Goal: Find specific fact: Find specific page/section

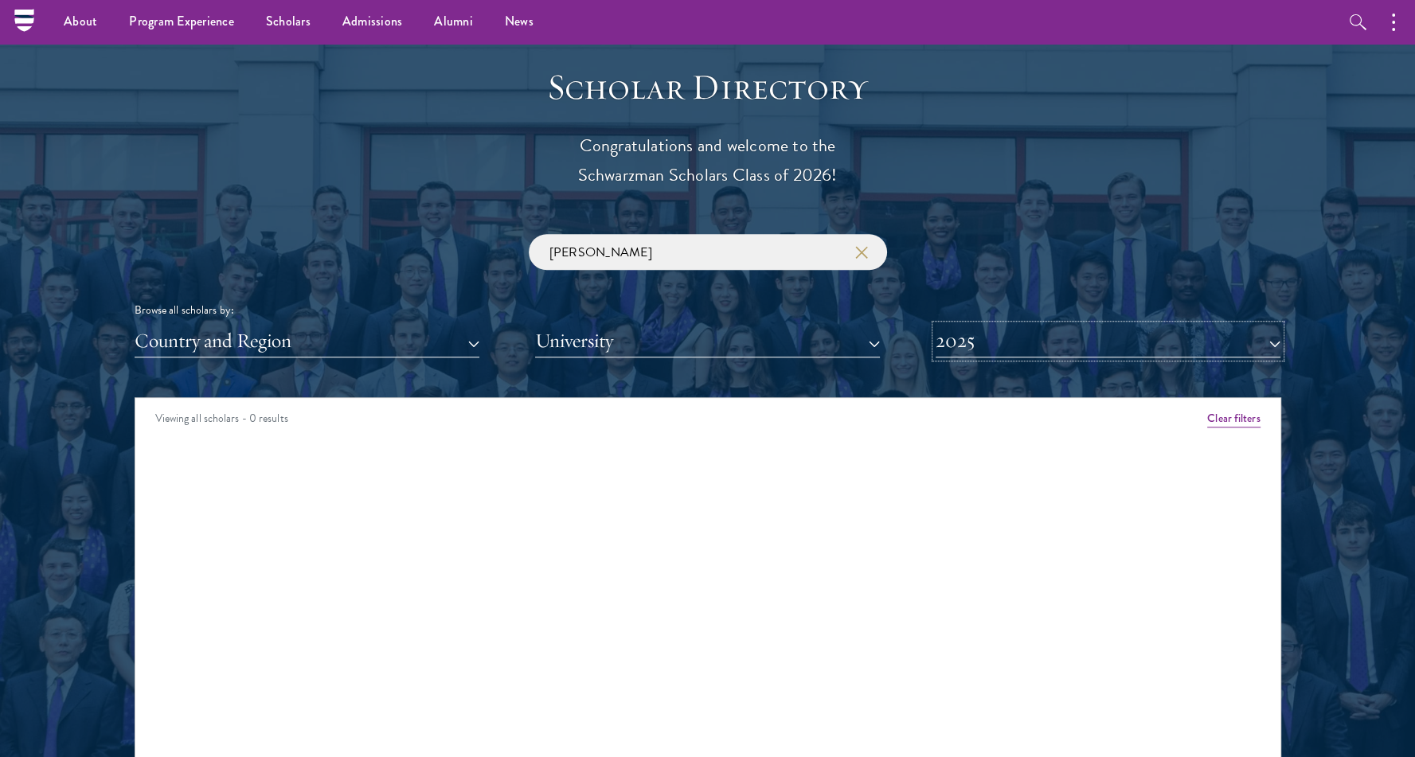
click at [1047, 340] on button "2025" at bounding box center [1108, 341] width 345 height 33
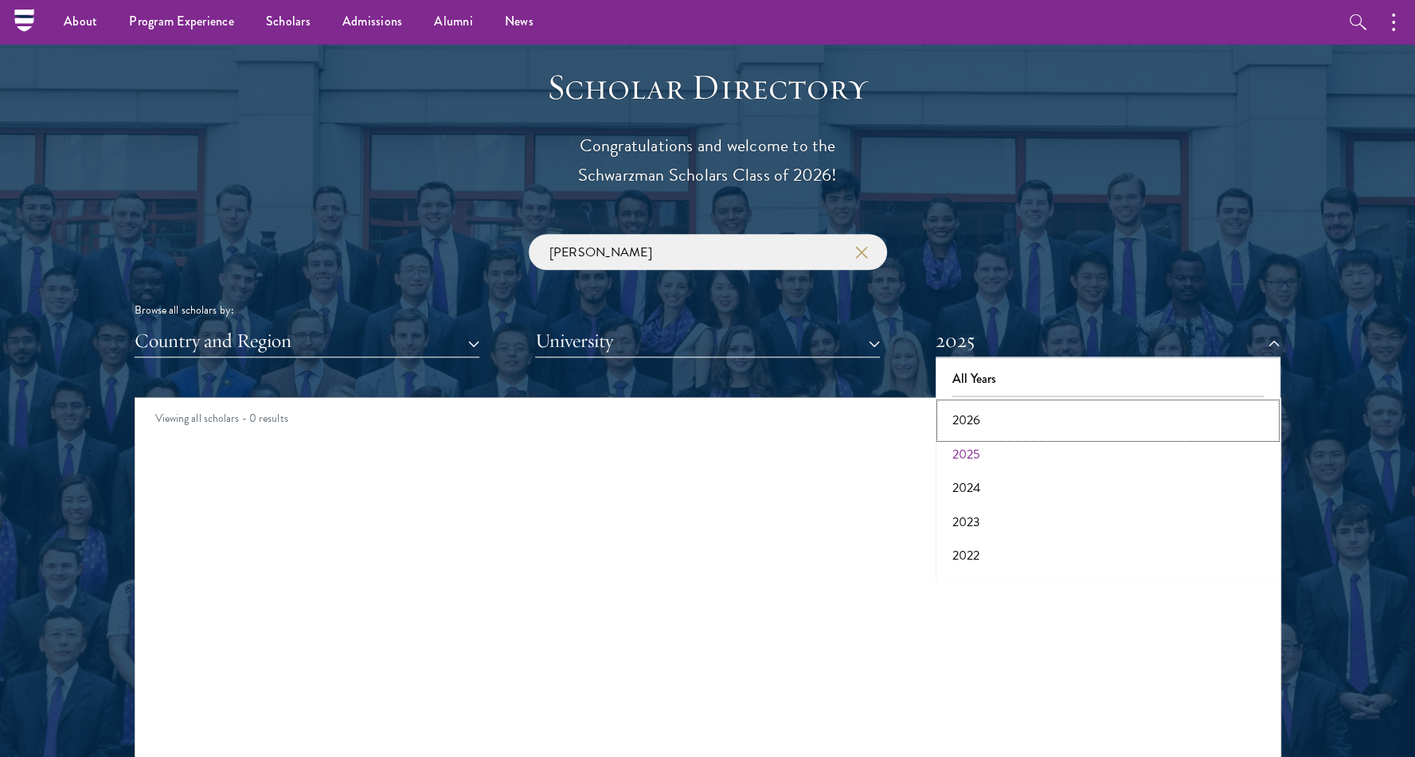
click at [999, 416] on button "2026" at bounding box center [1107, 420] width 335 height 33
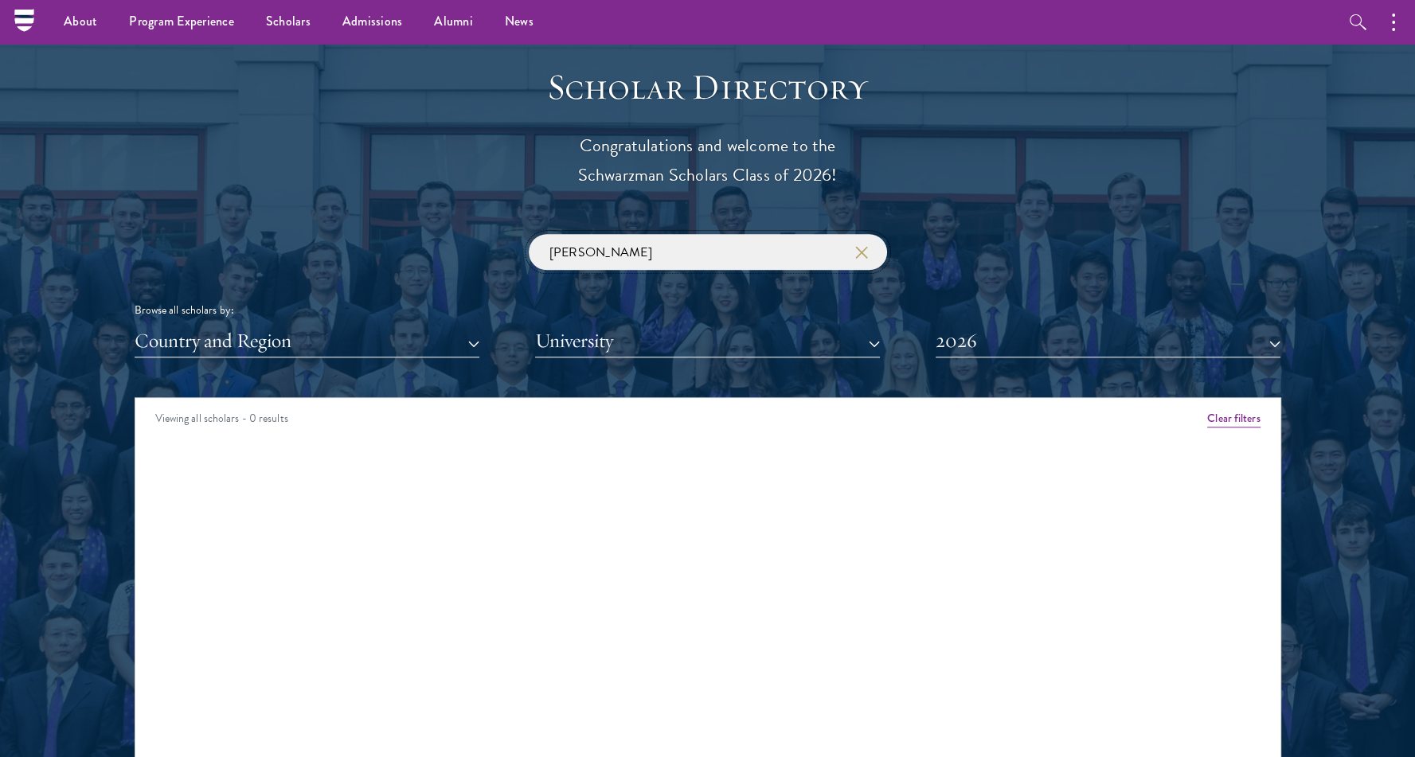
click at [745, 258] on input "[PERSON_NAME]" at bounding box center [708, 252] width 358 height 36
click button "submit" at bounding box center [0, 0] width 0 height 0
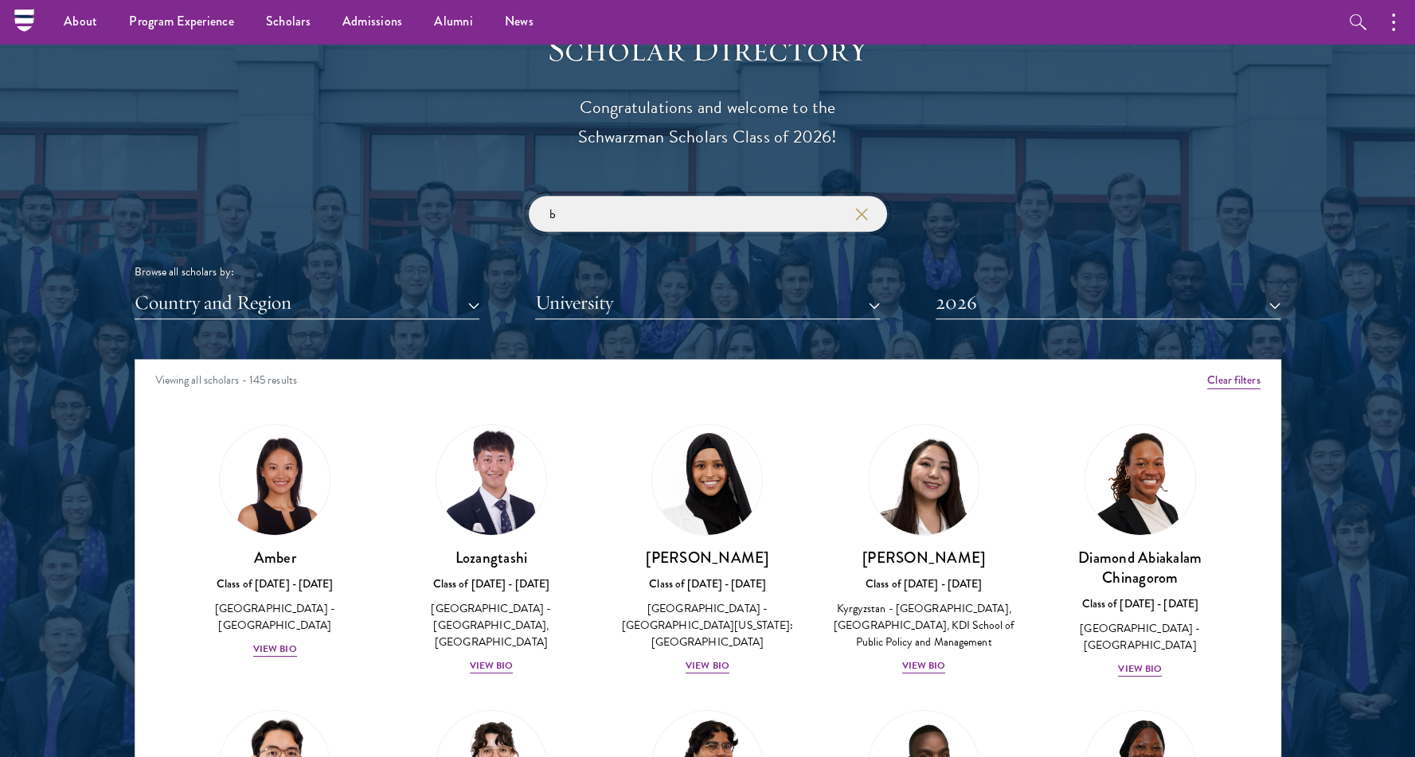
scroll to position [1750, 0]
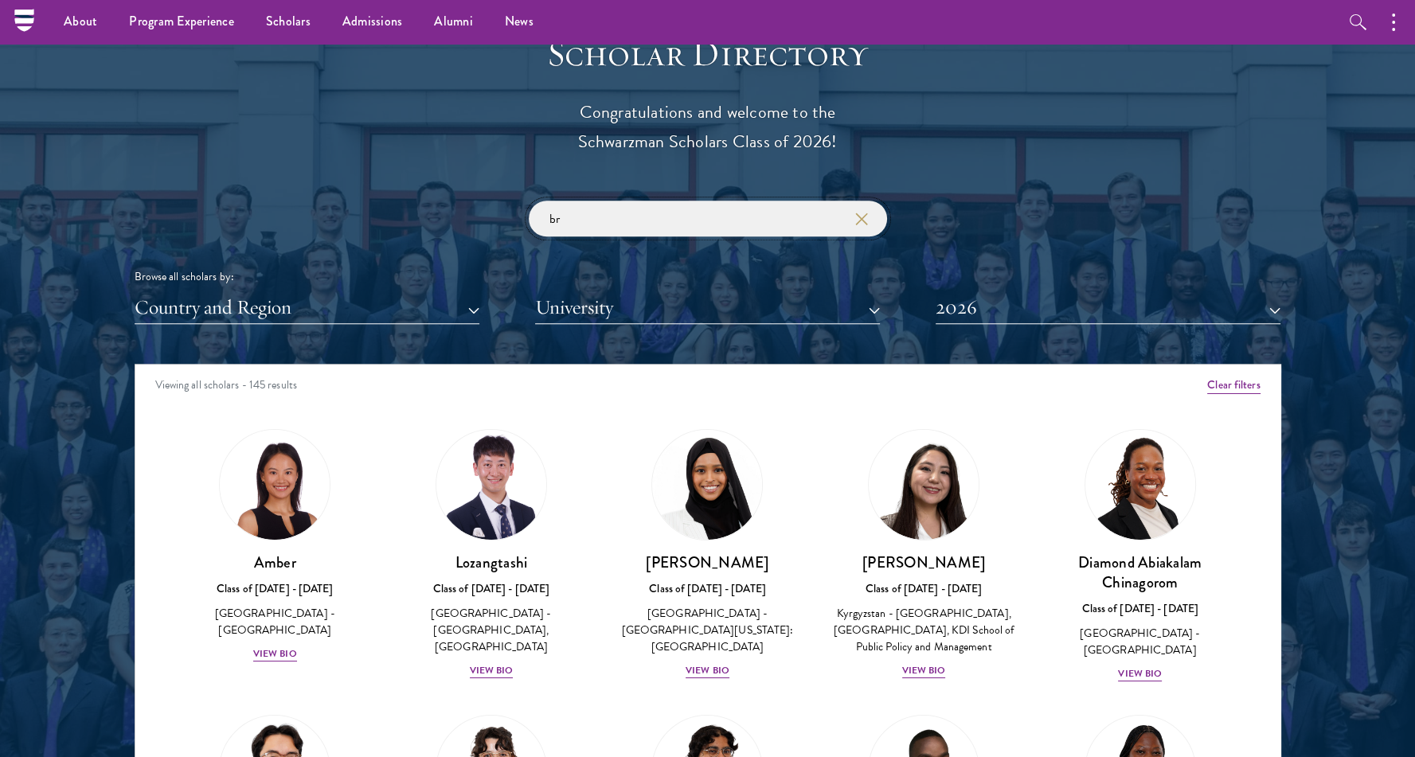
click button "submit" at bounding box center [0, 0] width 0 height 0
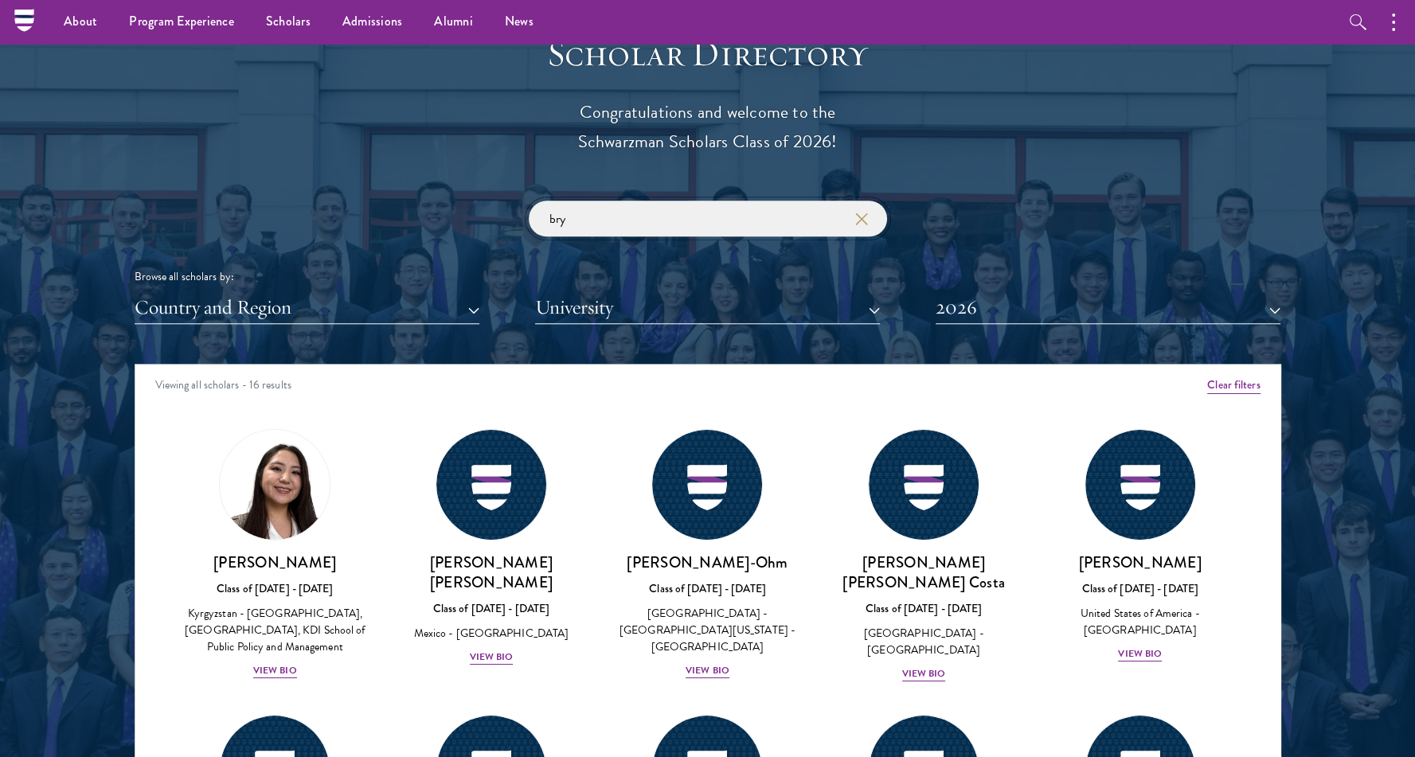
type input "bry"
click button "submit" at bounding box center [0, 0] width 0 height 0
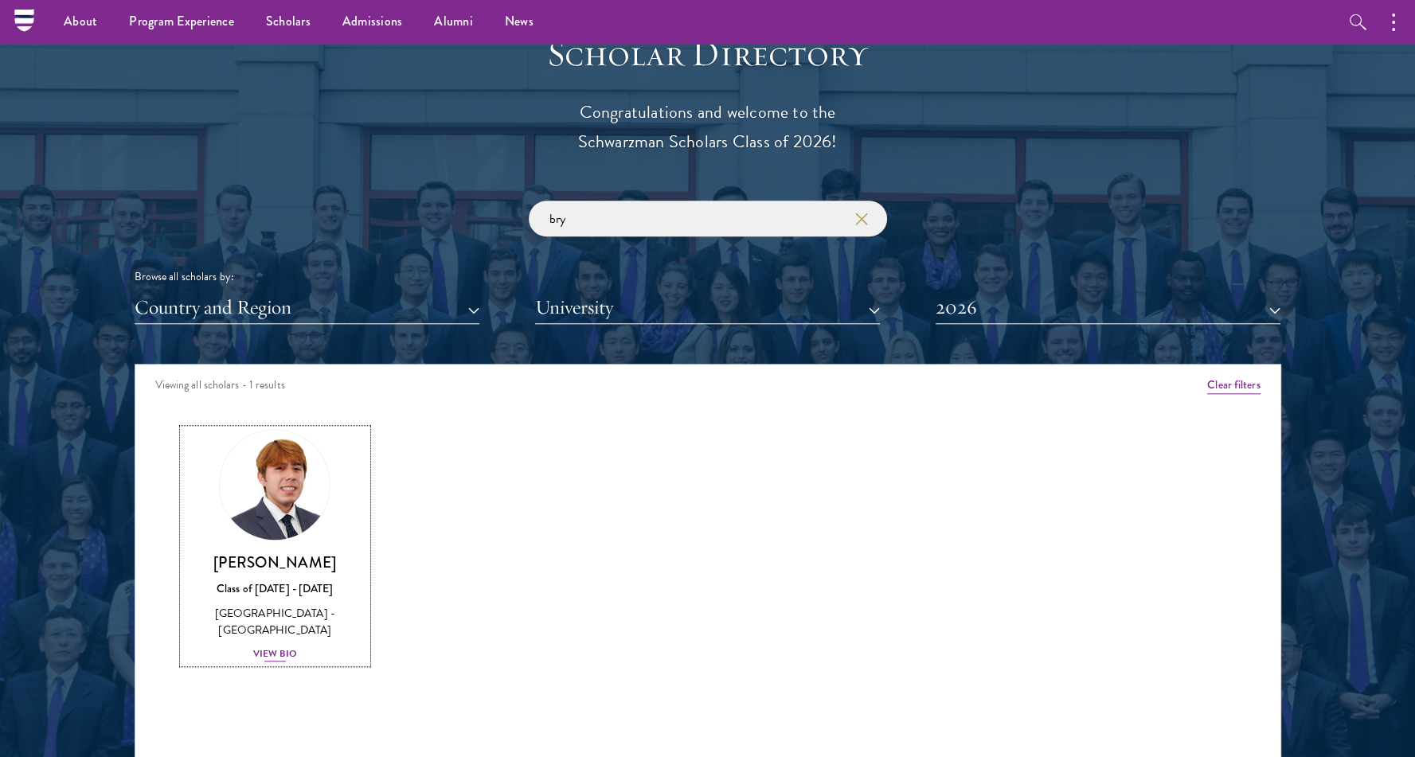
click at [289, 499] on img at bounding box center [274, 484] width 121 height 121
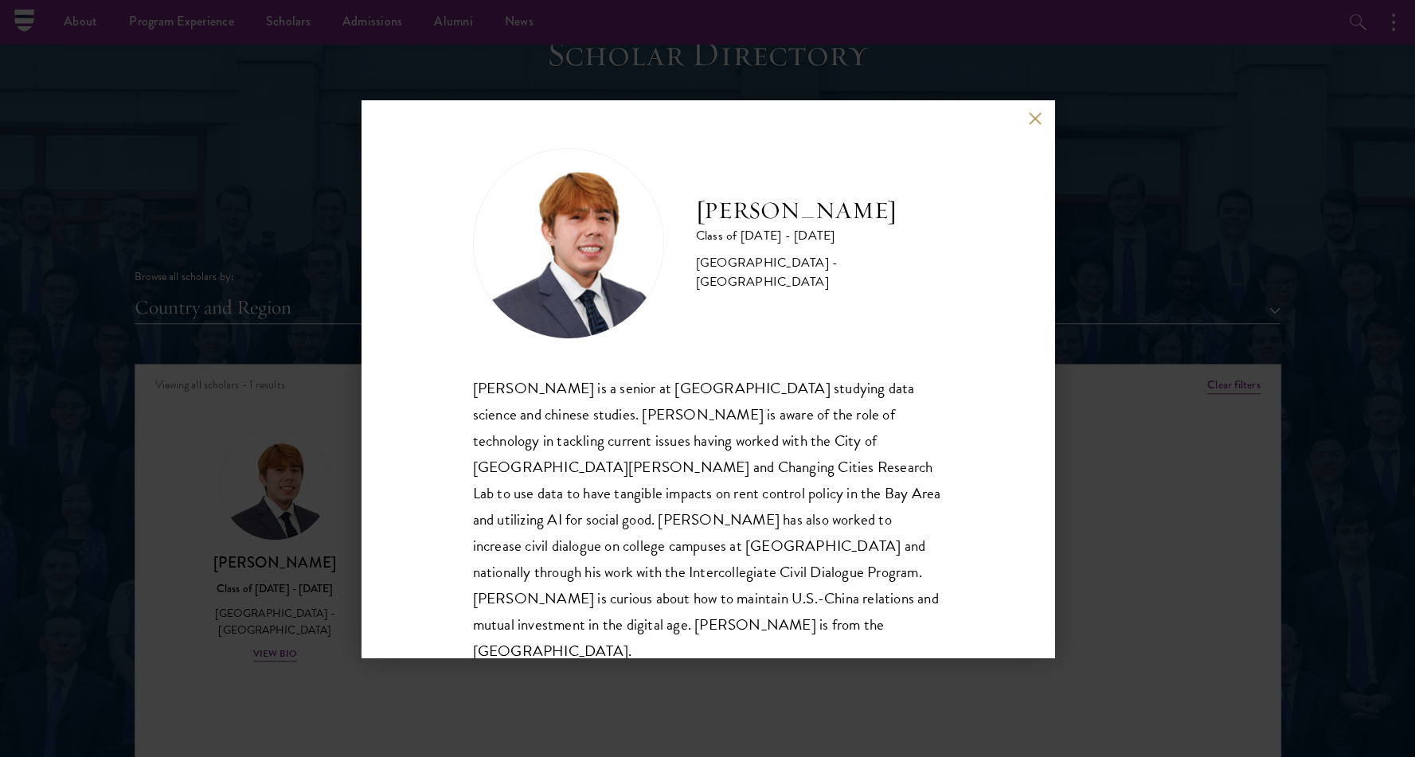
drag, startPoint x: 695, startPoint y: 190, endPoint x: 784, endPoint y: 229, distance: 96.6
click at [784, 227] on h2 "[PERSON_NAME]" at bounding box center [819, 211] width 247 height 32
copy h2 "[PERSON_NAME]"
